Goal: Transaction & Acquisition: Purchase product/service

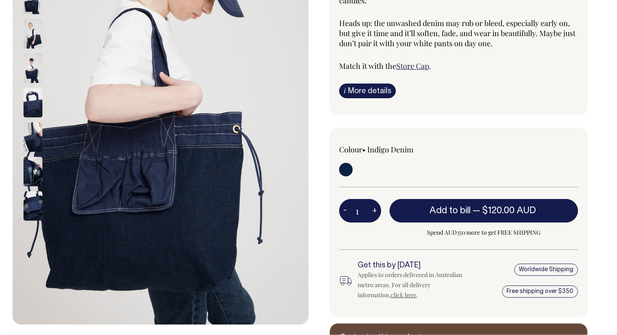
scroll to position [164, 0]
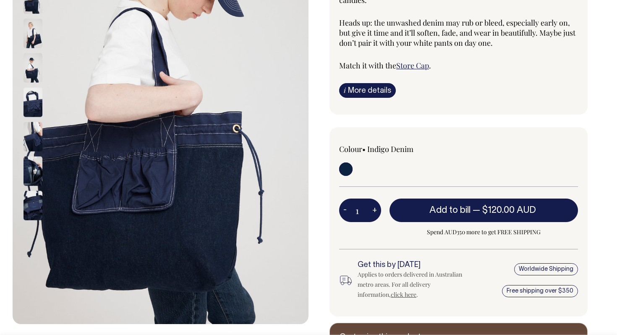
click at [39, 171] on img at bounding box center [32, 170] width 19 height 29
